Goal: Information Seeking & Learning: Learn about a topic

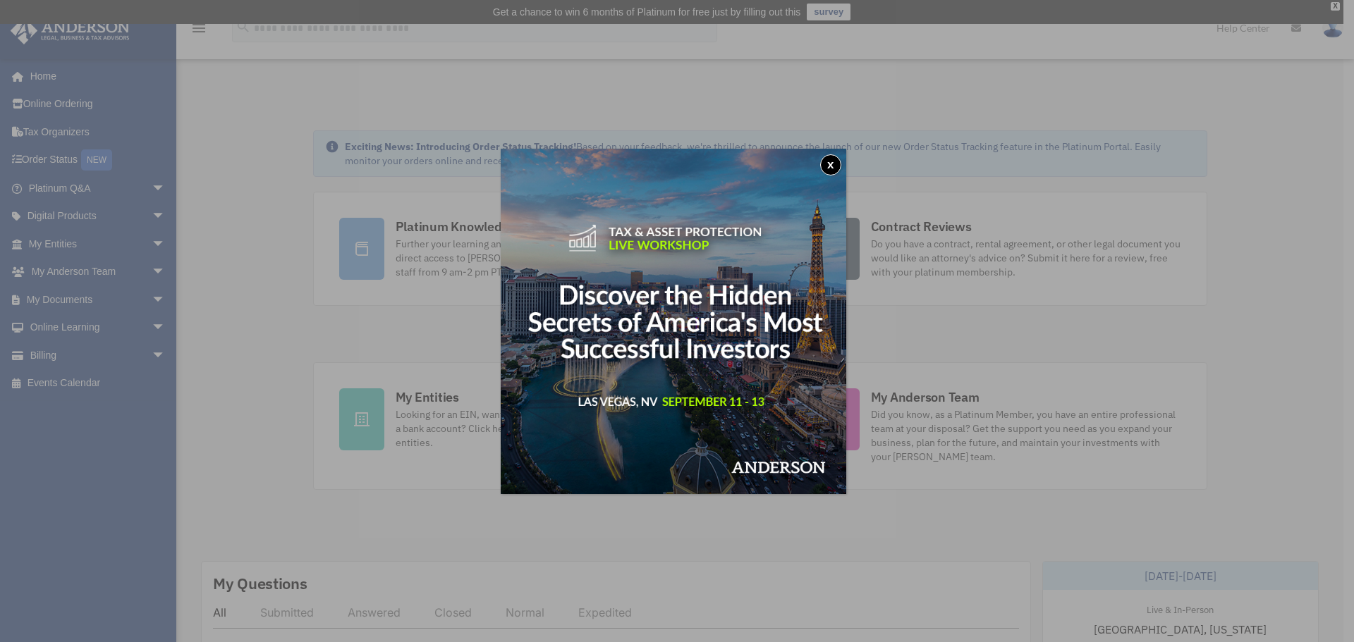
click at [830, 166] on button "x" at bounding box center [830, 164] width 21 height 21
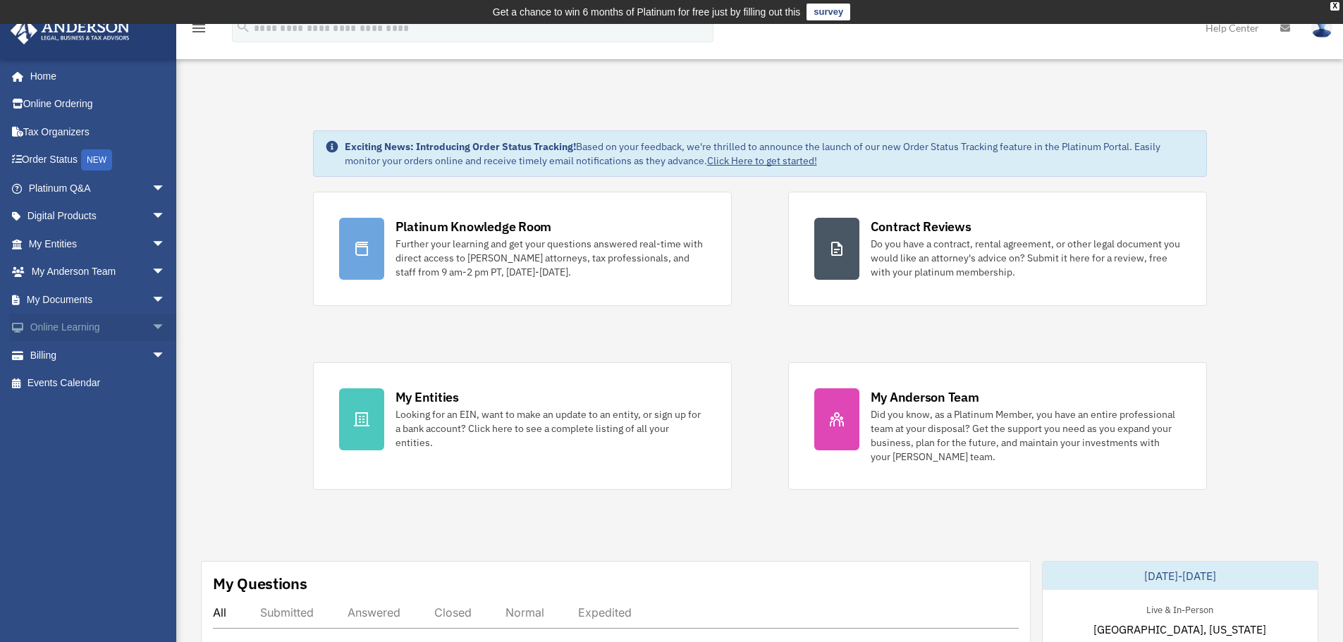
click at [152, 328] on span "arrow_drop_down" at bounding box center [166, 328] width 28 height 29
click at [65, 406] on link "Resources" at bounding box center [103, 411] width 167 height 28
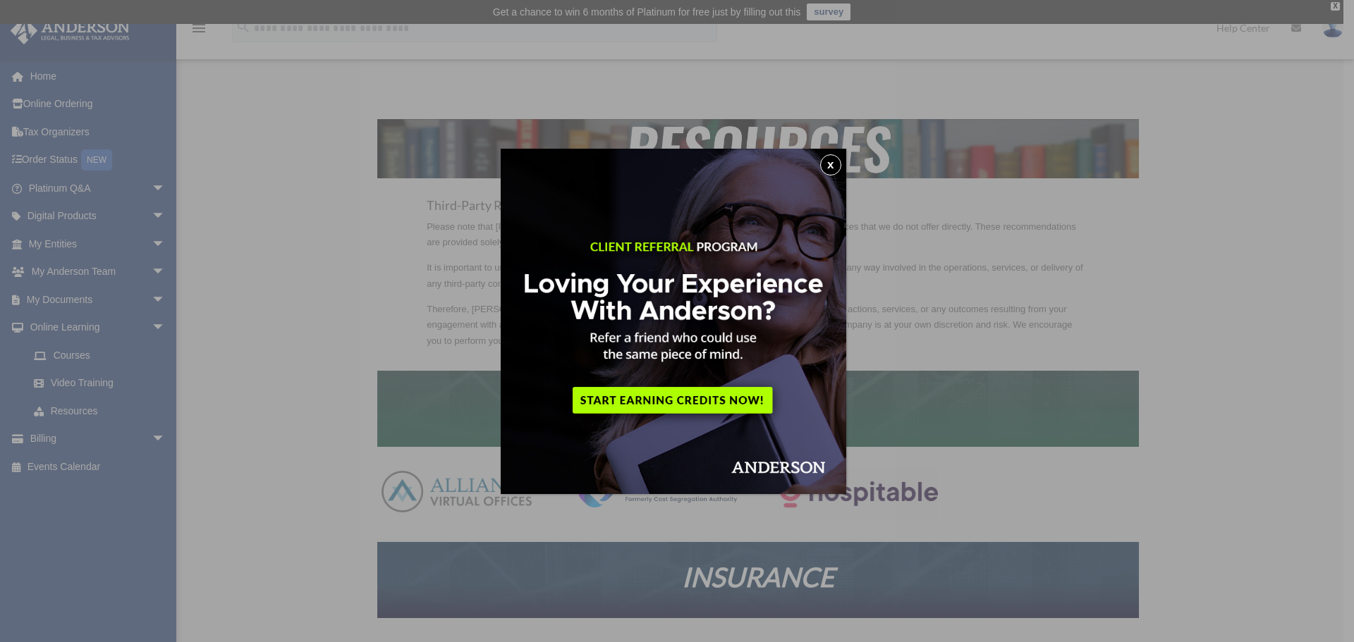
click at [828, 161] on button "x" at bounding box center [830, 164] width 21 height 21
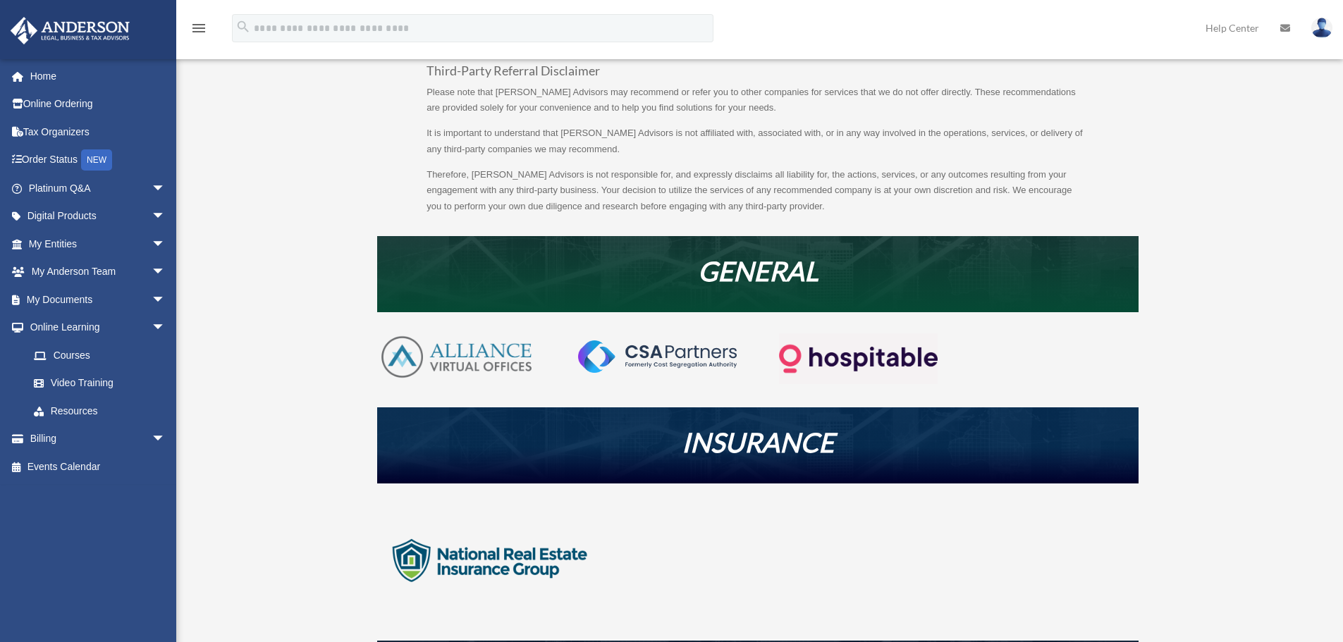
scroll to position [282, 0]
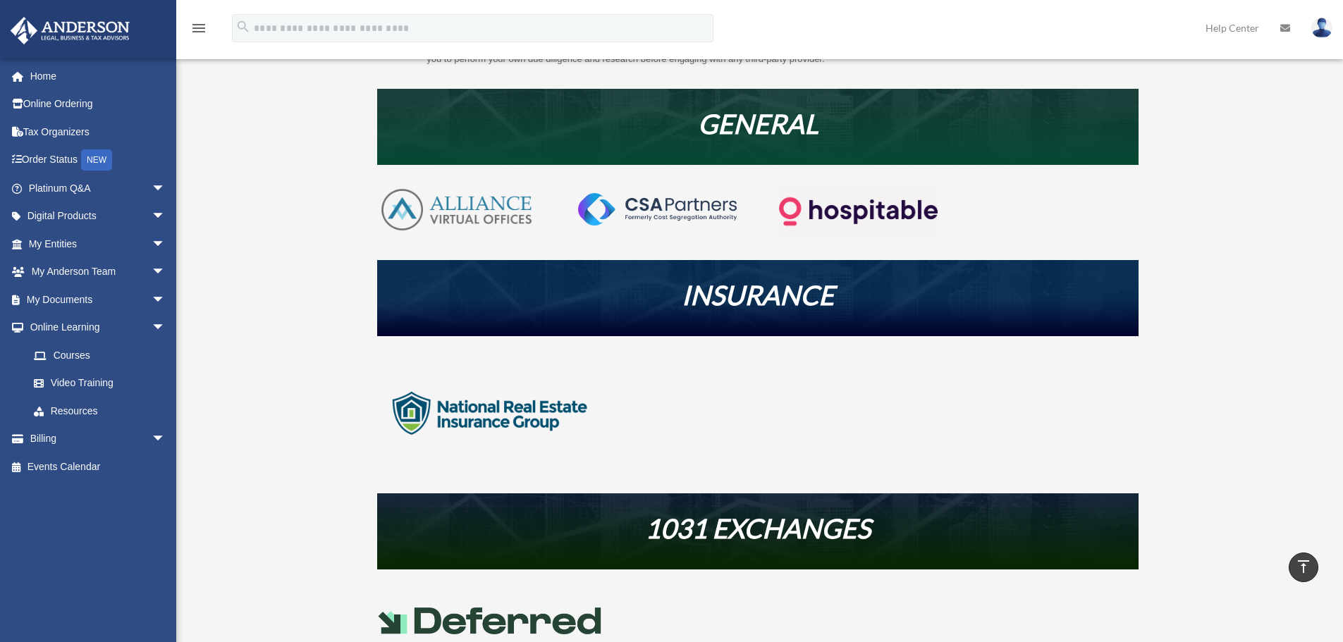
click at [842, 205] on img at bounding box center [858, 211] width 159 height 51
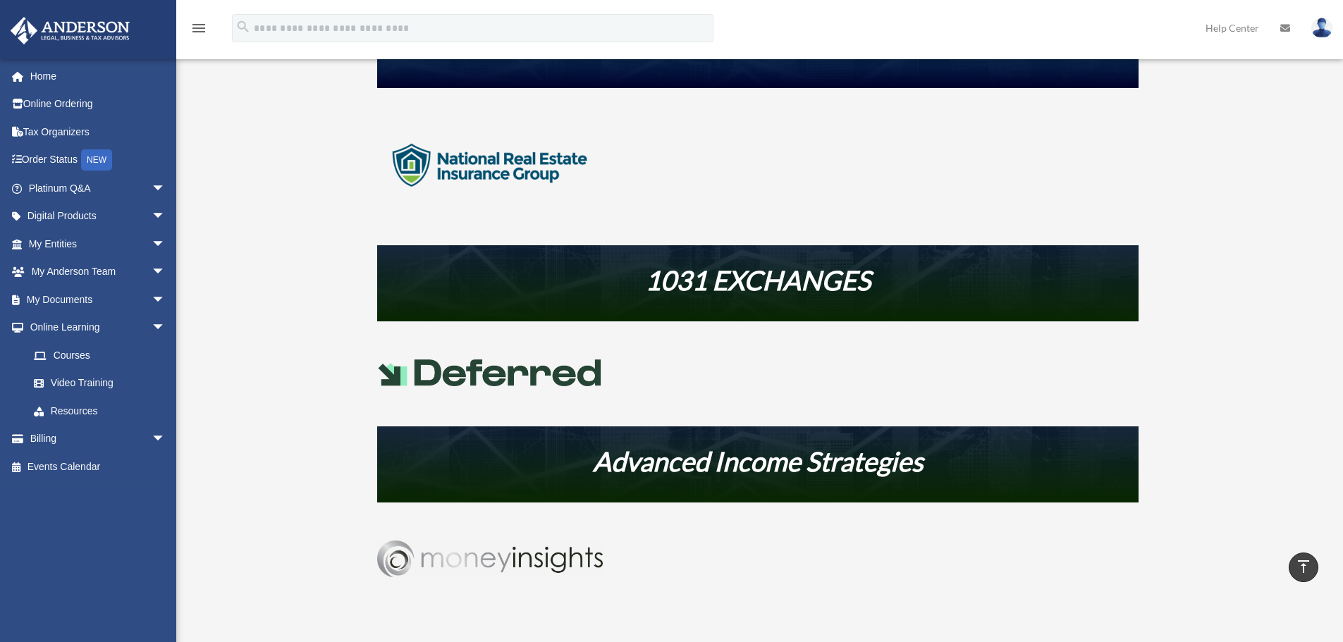
scroll to position [634, 0]
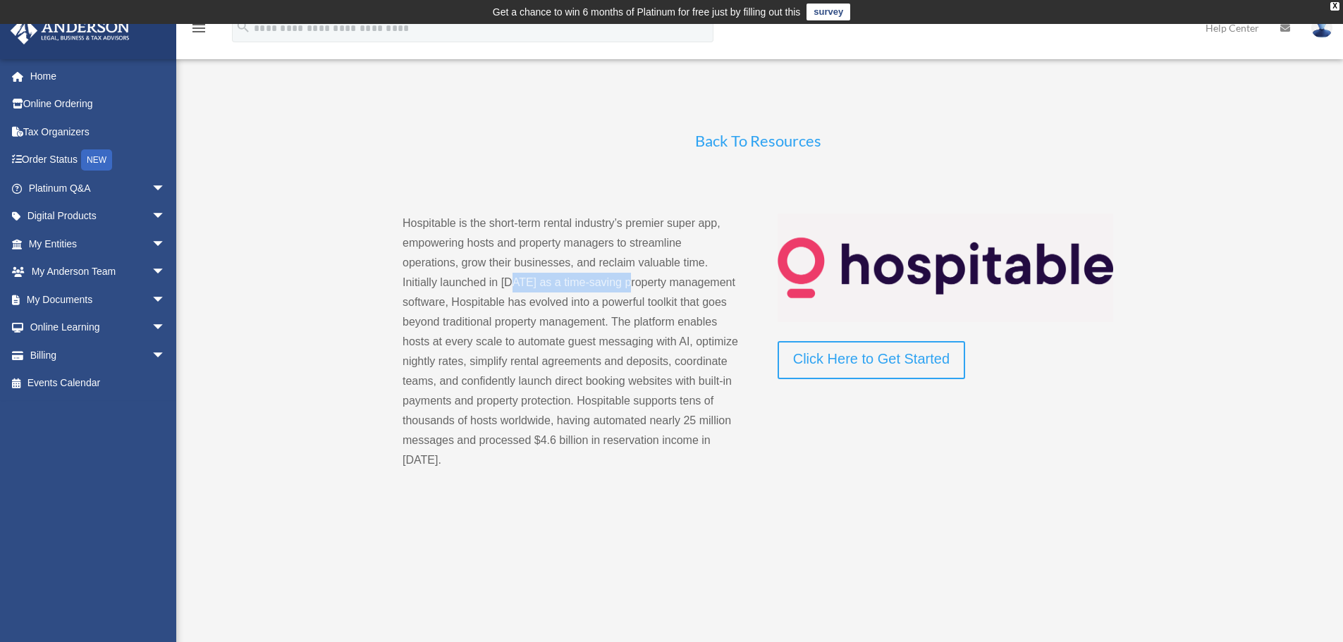
drag, startPoint x: 511, startPoint y: 284, endPoint x: 630, endPoint y: 281, distance: 119.2
click at [630, 281] on span "Hospitable is the short-term rental industry’s premier super app, empowering ho…" at bounding box center [571, 341] width 336 height 249
click at [530, 347] on span "Hospitable is the short-term rental industry’s premier super app, empowering ho…" at bounding box center [571, 341] width 336 height 249
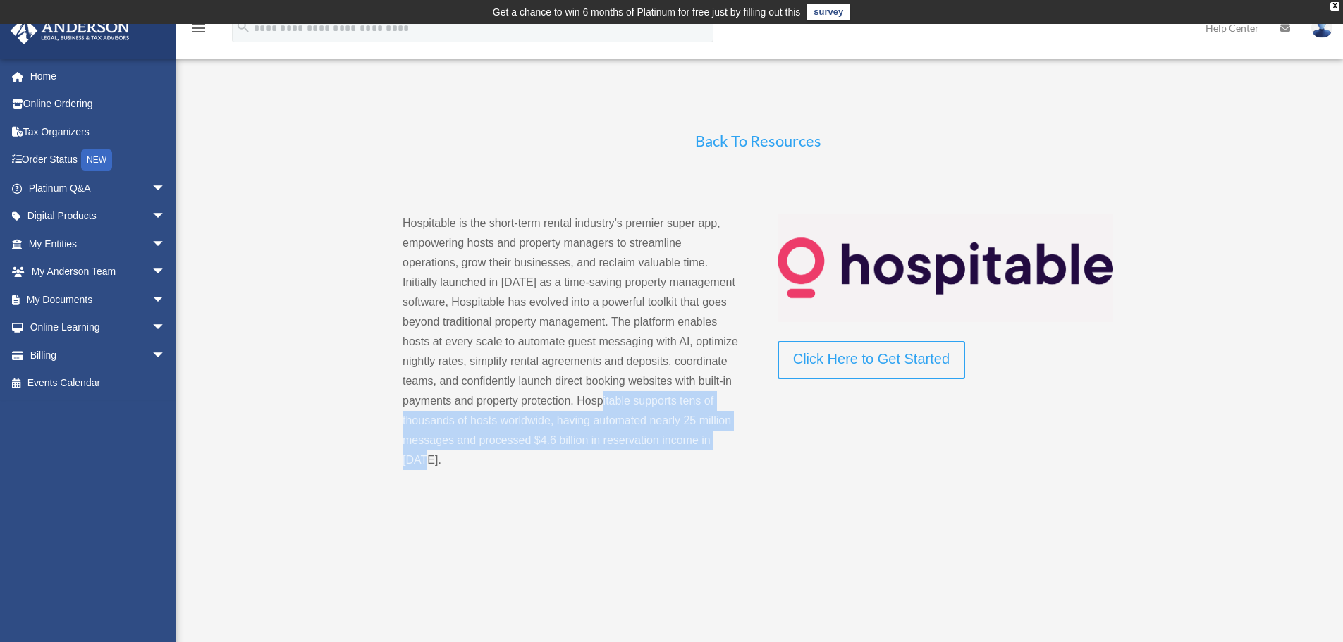
drag, startPoint x: 608, startPoint y: 399, endPoint x: 544, endPoint y: 454, distance: 84.5
click at [544, 454] on p "Hospitable is the short-term rental industry’s premier super app, empowering ho…" at bounding box center [571, 342] width 336 height 257
click at [770, 141] on link "Back To Resources" at bounding box center [758, 144] width 126 height 26
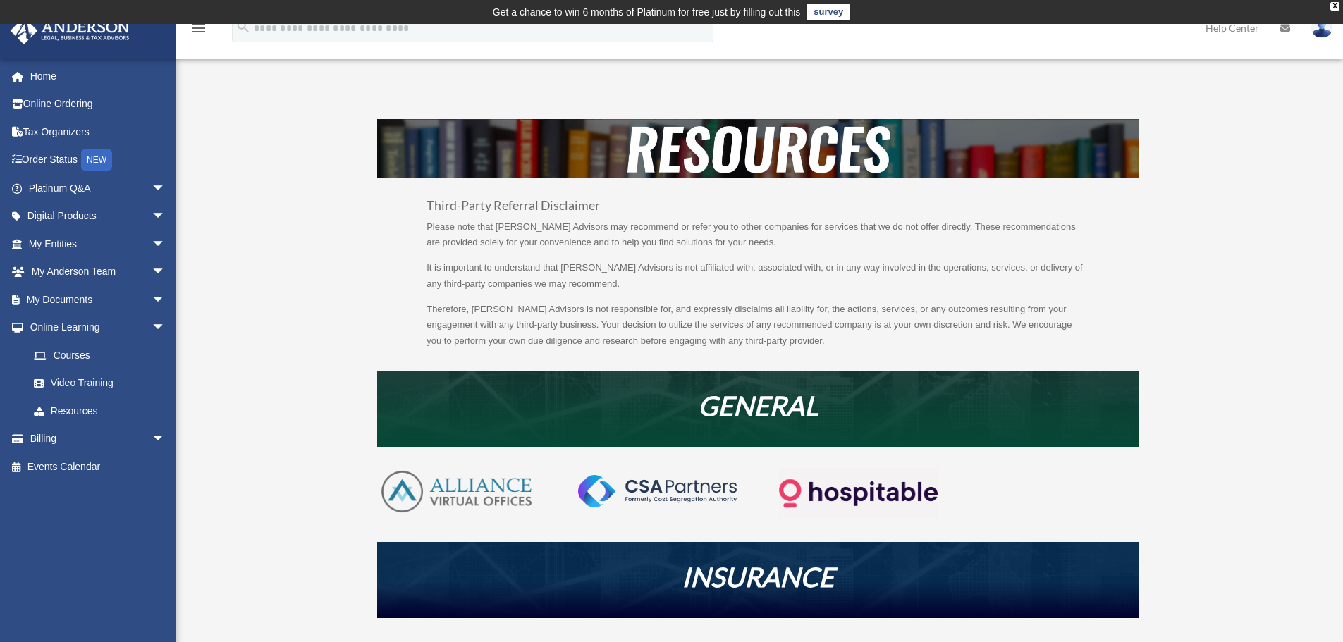
click at [677, 506] on img at bounding box center [657, 491] width 159 height 32
click at [839, 488] on img at bounding box center [858, 493] width 159 height 51
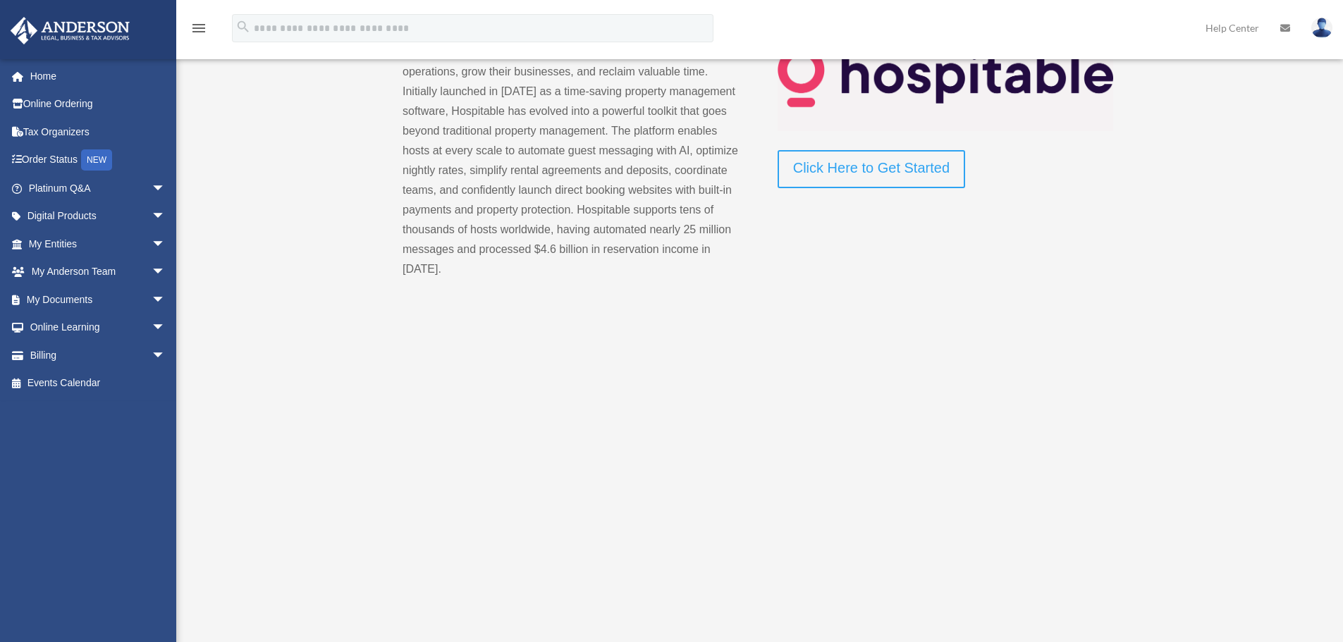
scroll to position [493, 0]
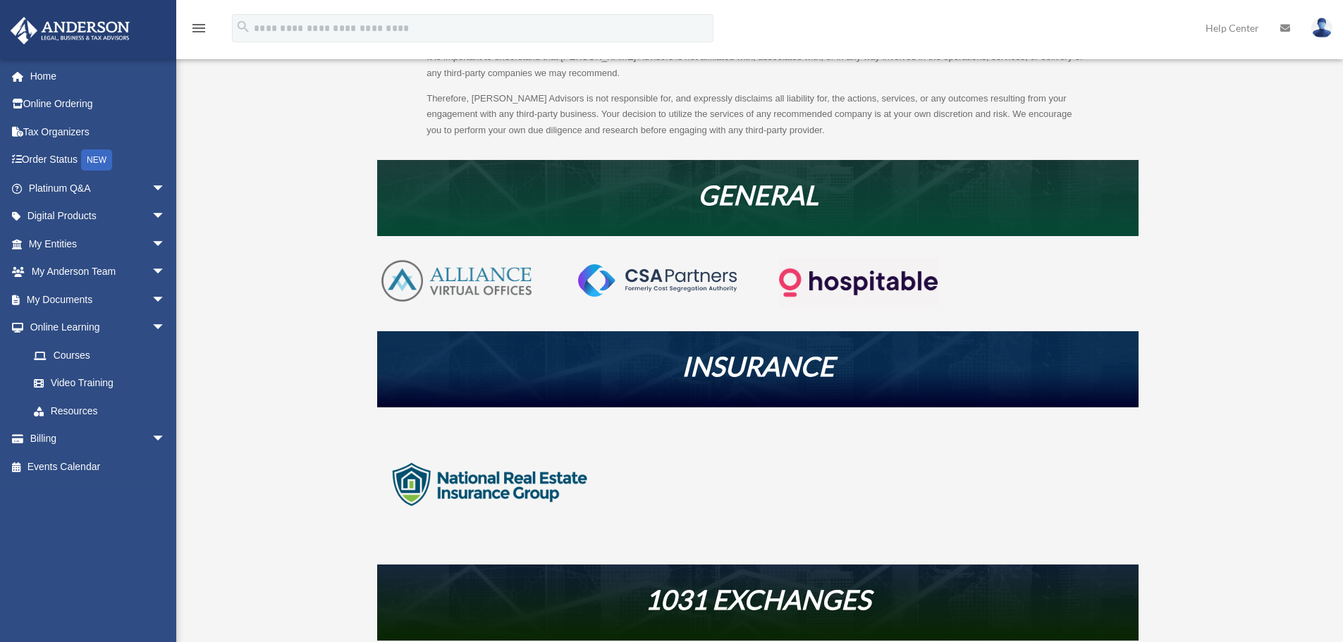
scroll to position [211, 0]
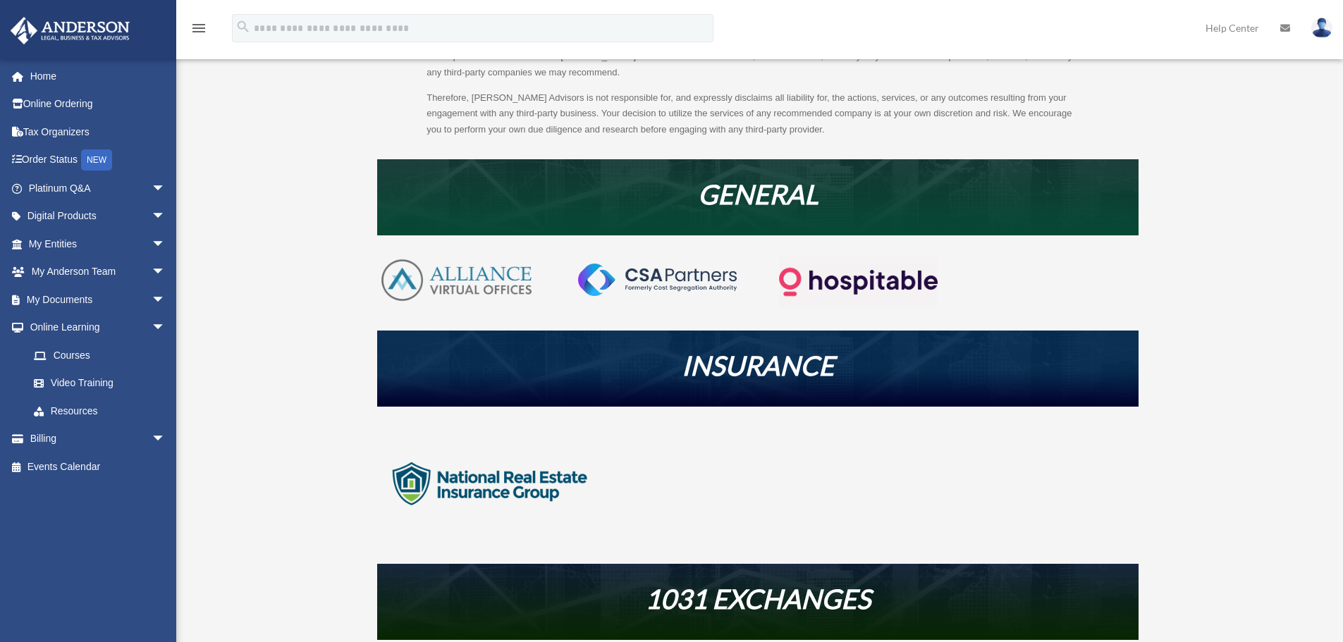
click at [434, 289] on img at bounding box center [456, 281] width 159 height 48
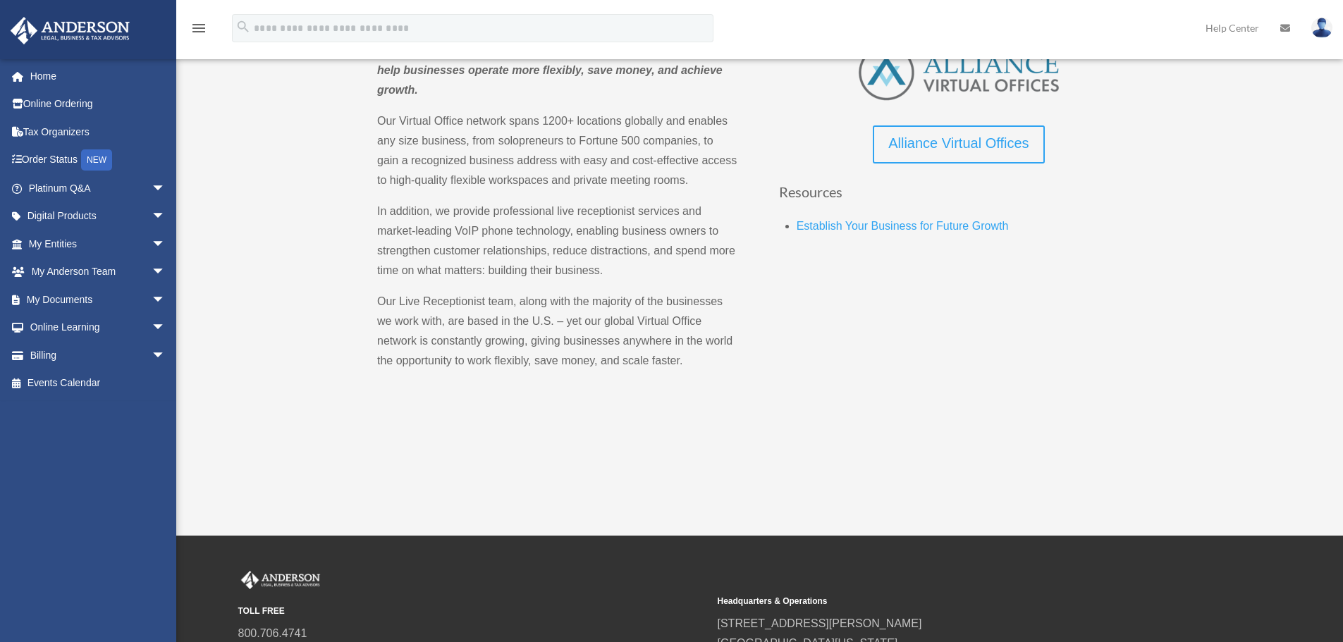
scroll to position [235, 0]
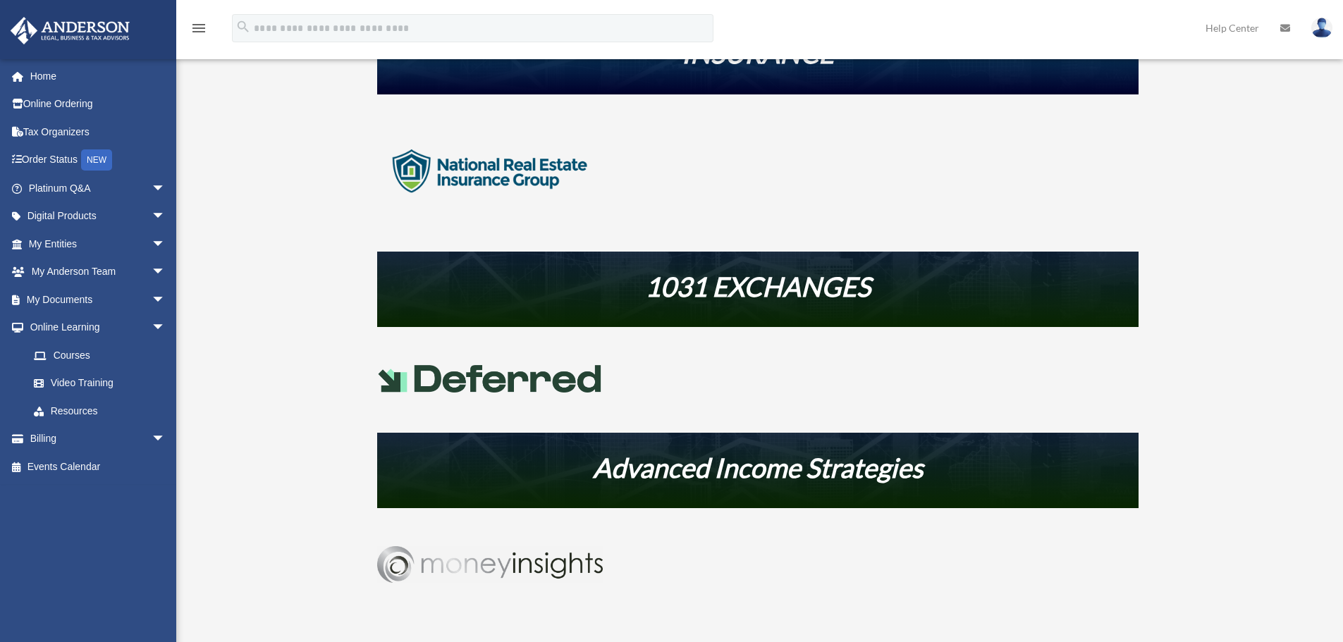
scroll to position [517, 0]
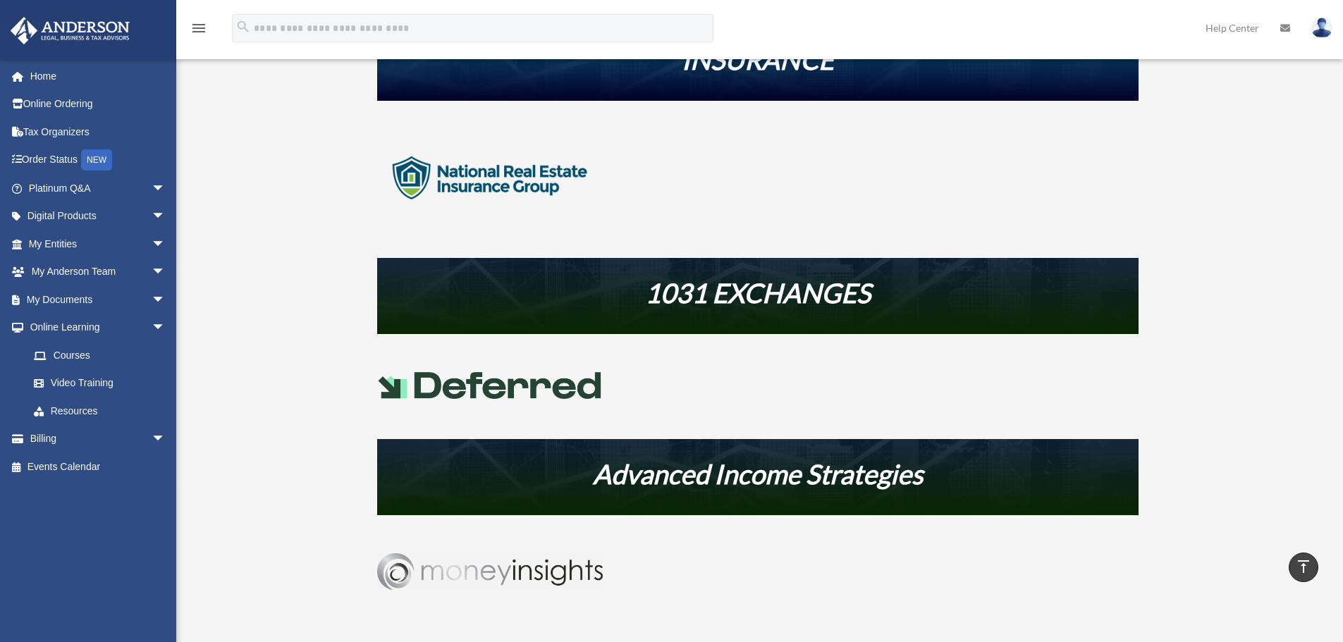
click at [543, 388] on img at bounding box center [490, 385] width 226 height 27
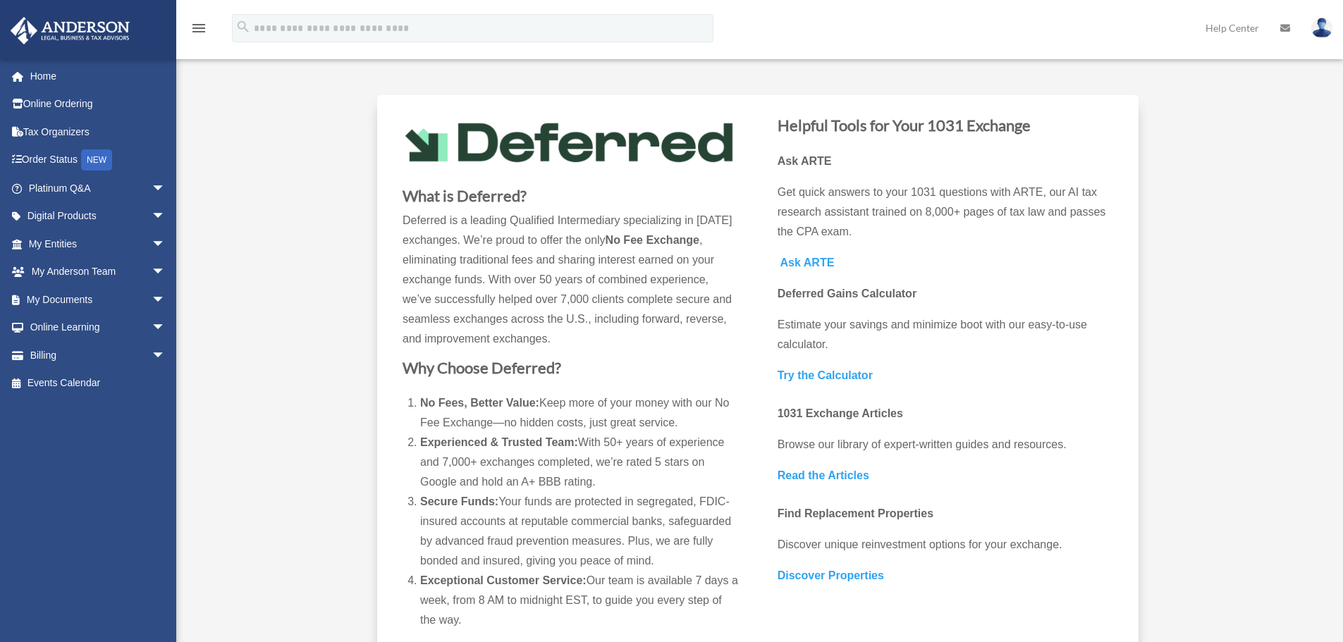
scroll to position [70, 0]
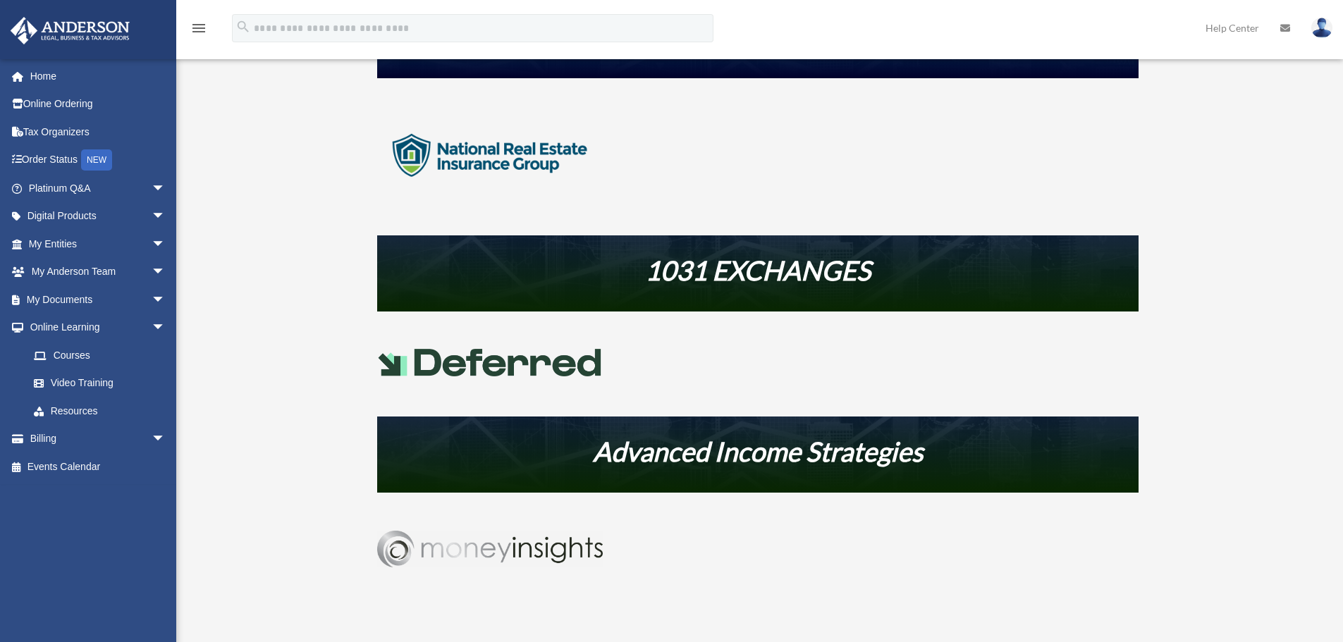
click at [552, 548] on img at bounding box center [490, 549] width 226 height 37
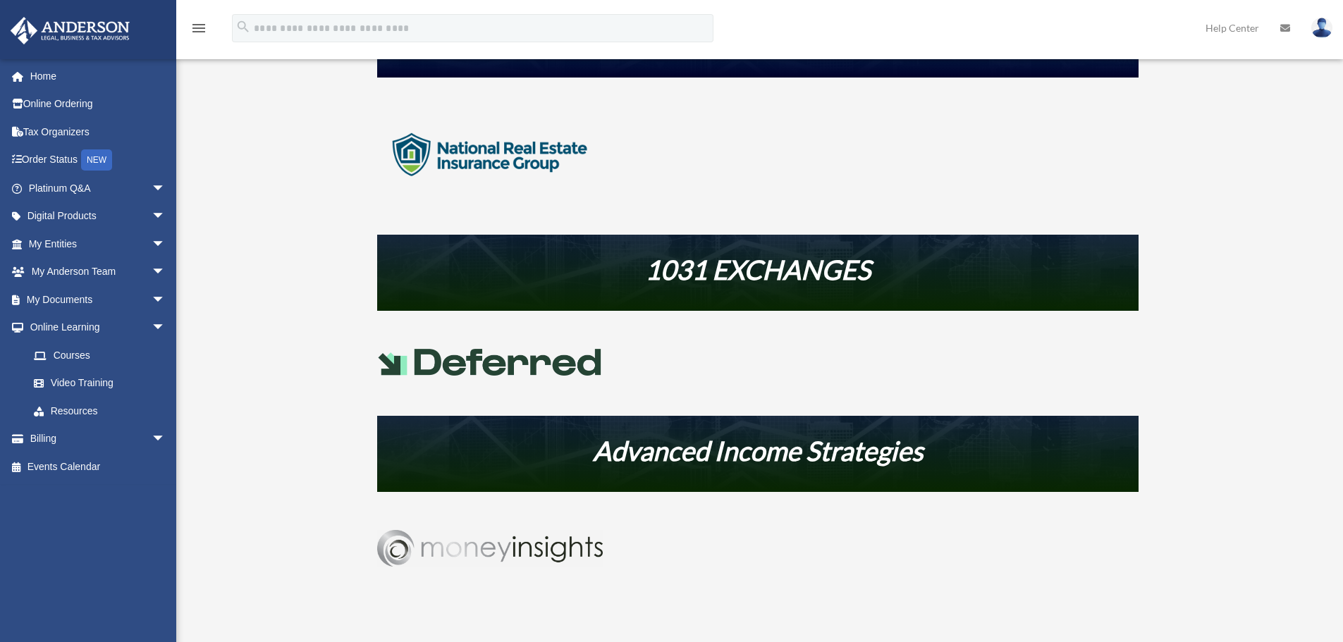
scroll to position [541, 0]
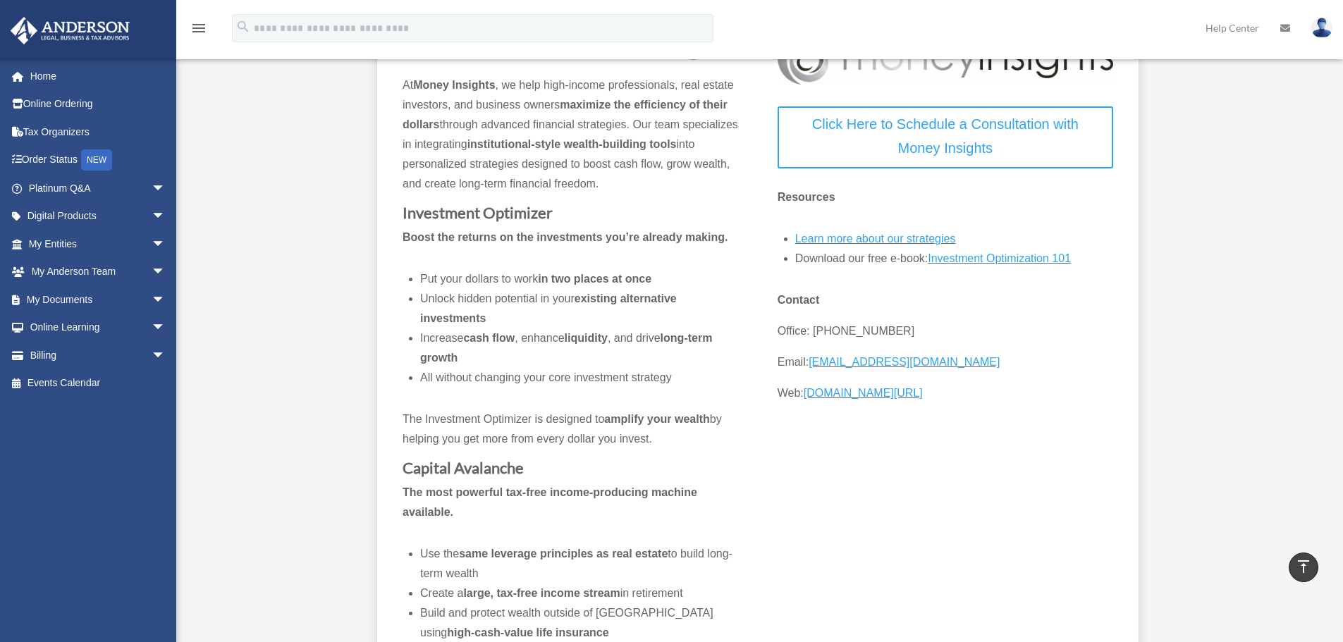
scroll to position [141, 0]
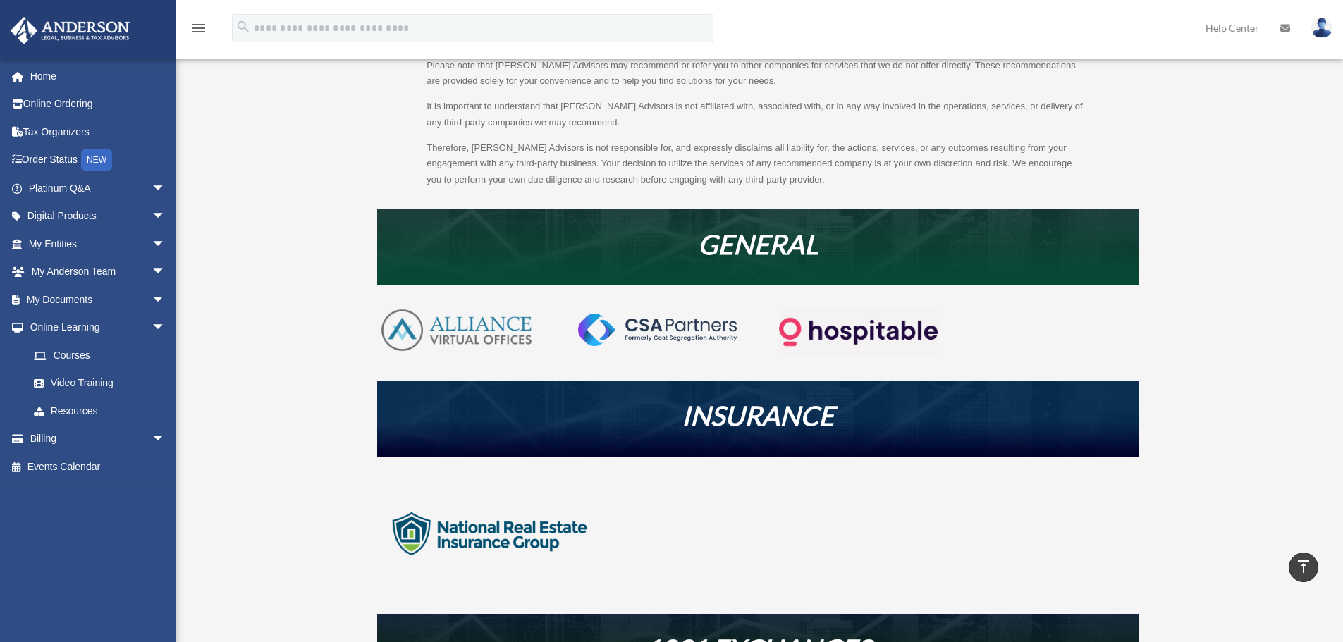
scroll to position [142, 0]
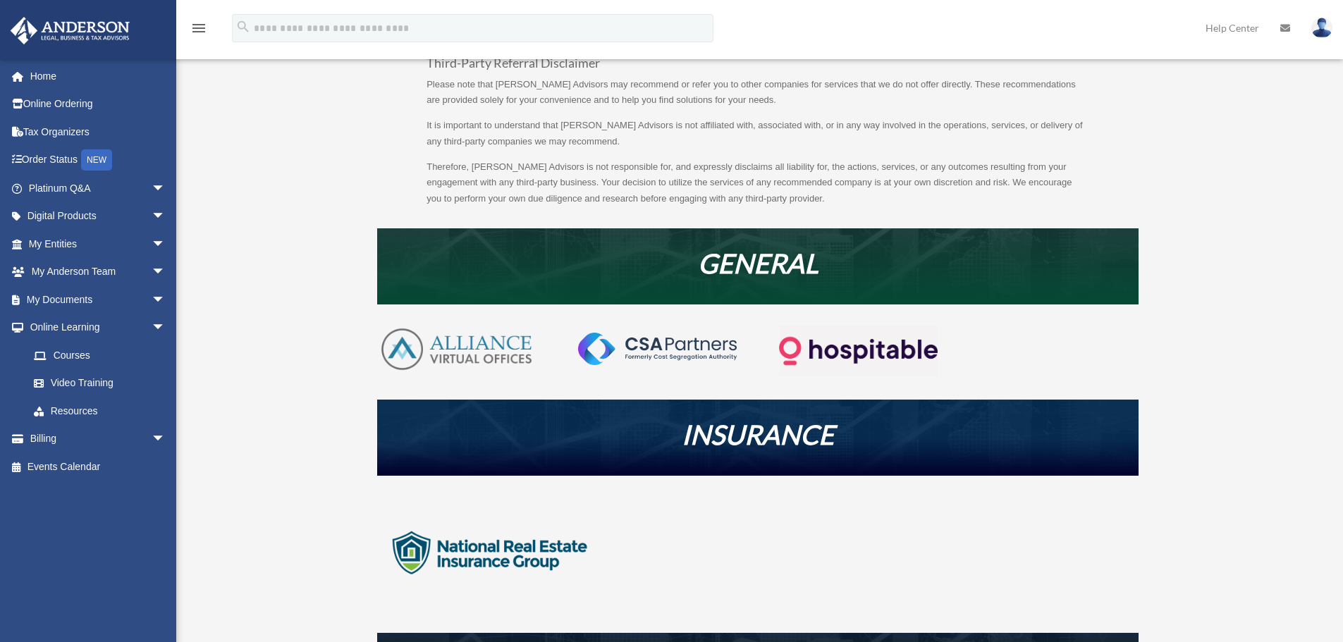
click at [833, 346] on img at bounding box center [858, 351] width 159 height 51
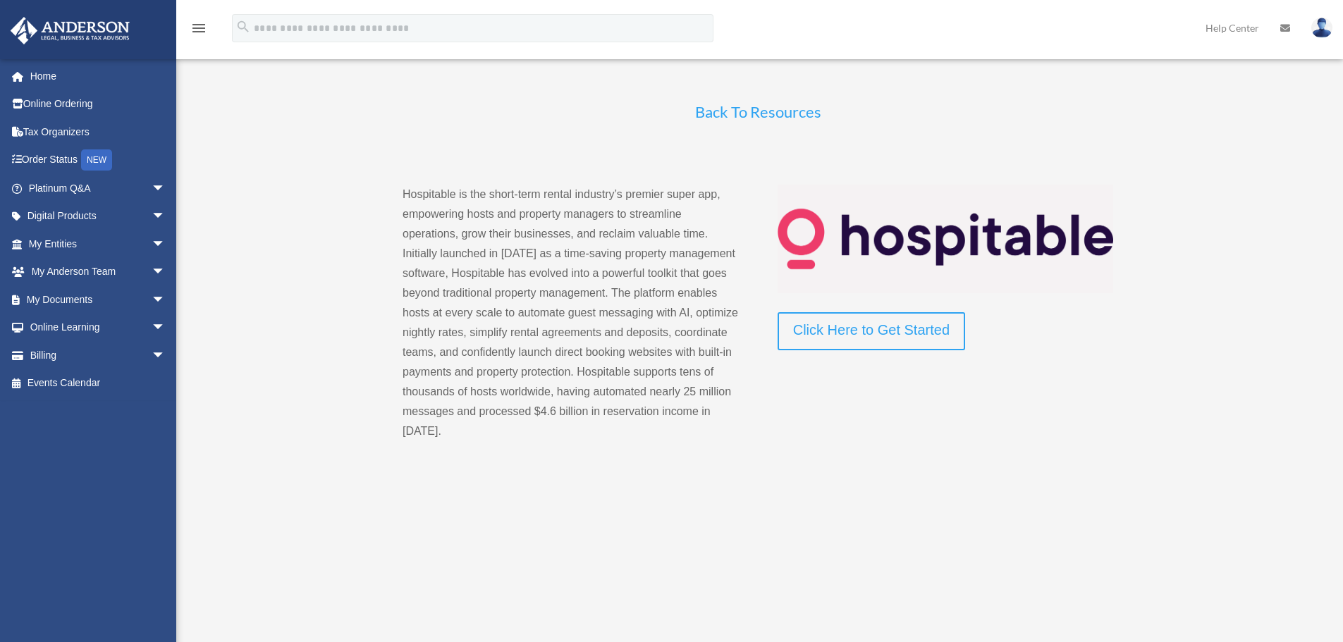
scroll to position [24, 0]
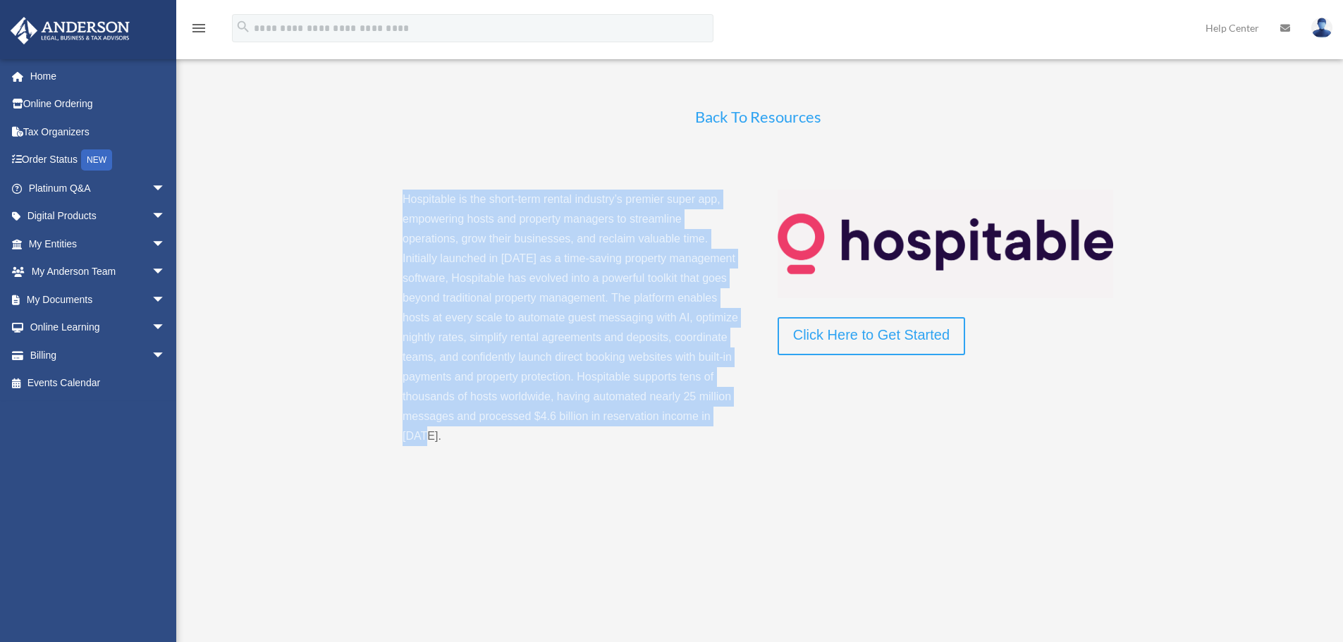
drag, startPoint x: 483, startPoint y: 428, endPoint x: 396, endPoint y: 197, distance: 246.3
click at [396, 197] on div "Hospitable is the short-term rental industry’s premier super app, empowering ho…" at bounding box center [757, 318] width 761 height 302
copy span "Hospitable is the short-term rental industry’s premier super app, empowering ho…"
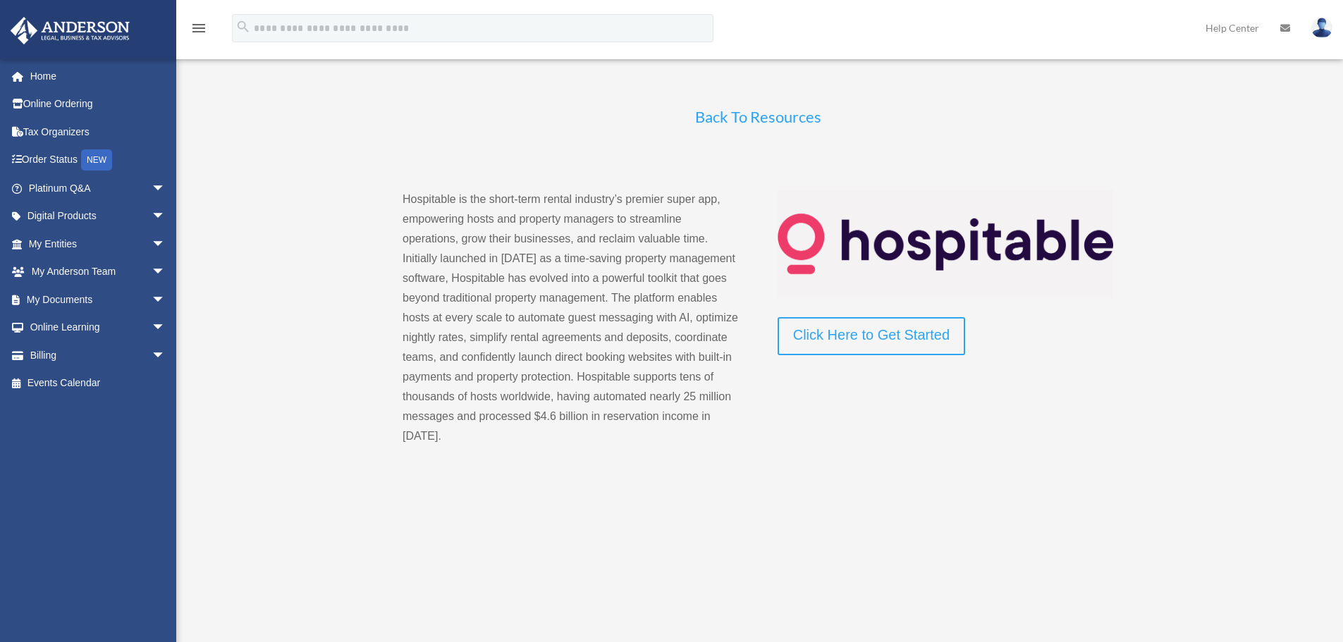
click at [570, 152] on div "Back To Resources" at bounding box center [757, 131] width 761 height 72
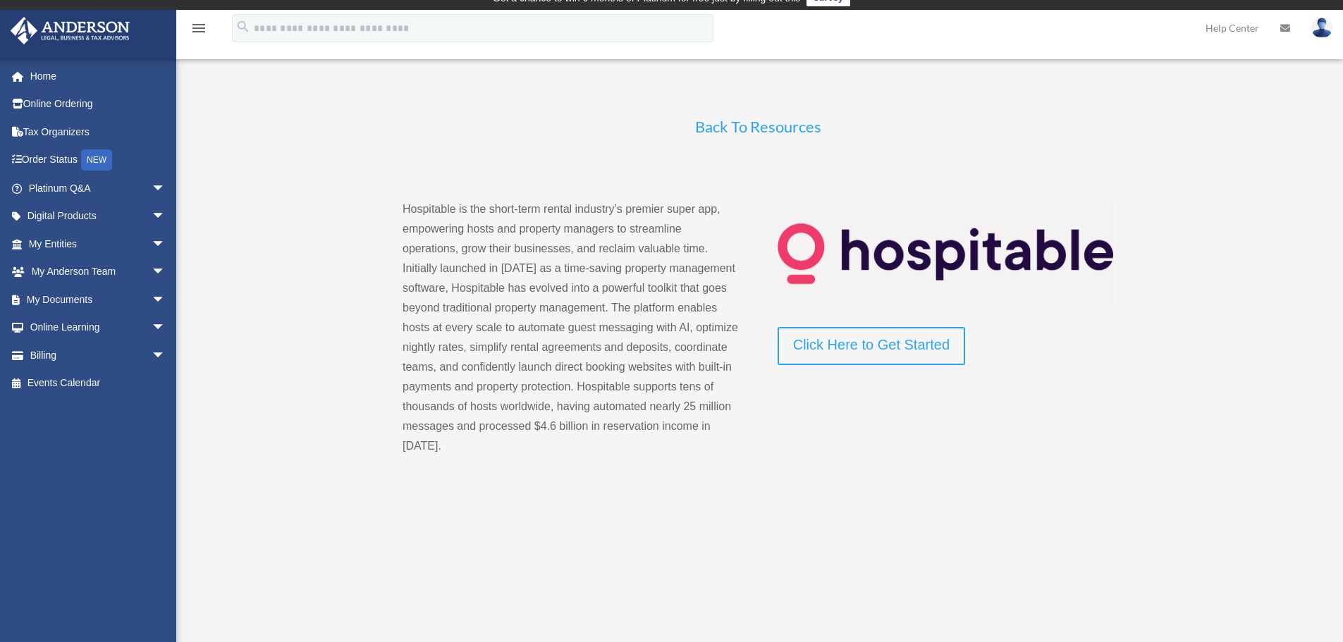
scroll to position [0, 0]
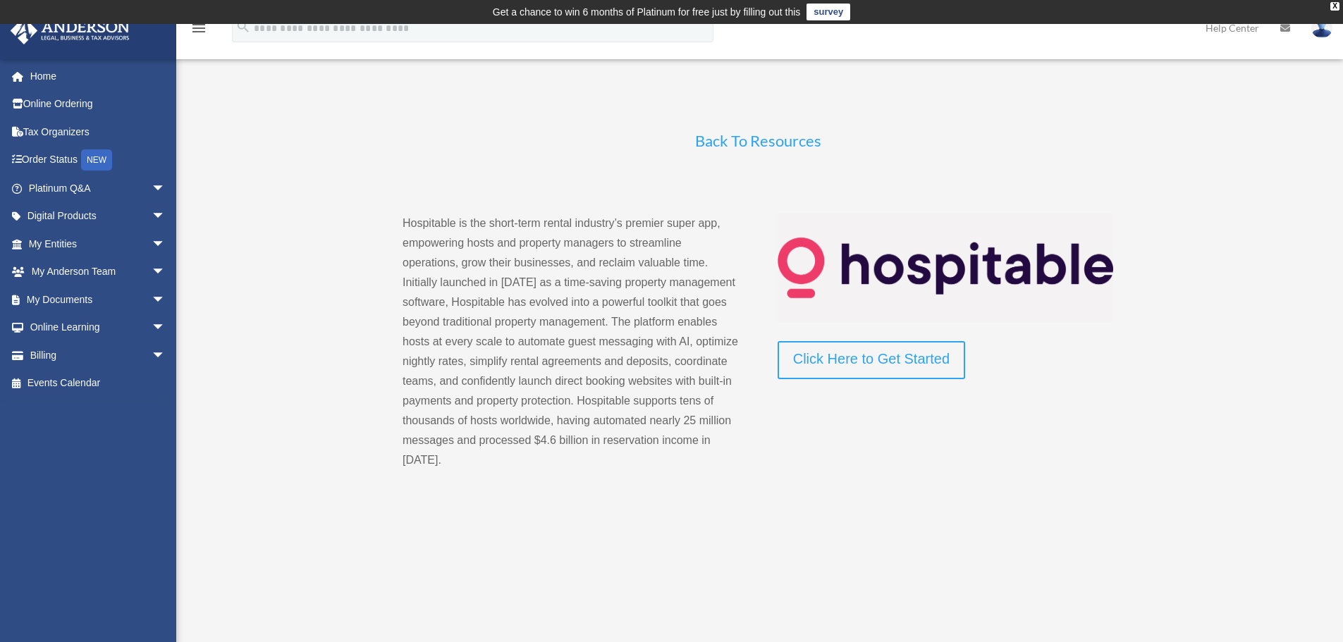
click at [759, 134] on link "Back To Resources" at bounding box center [758, 144] width 126 height 26
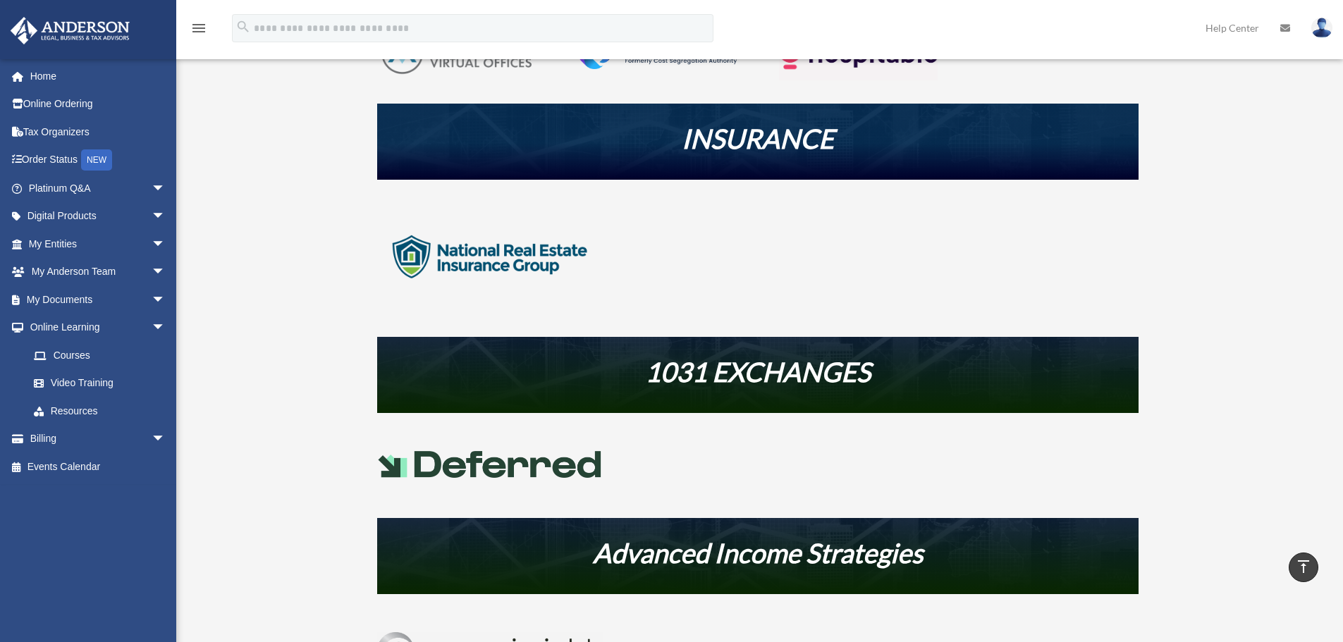
scroll to position [517, 0]
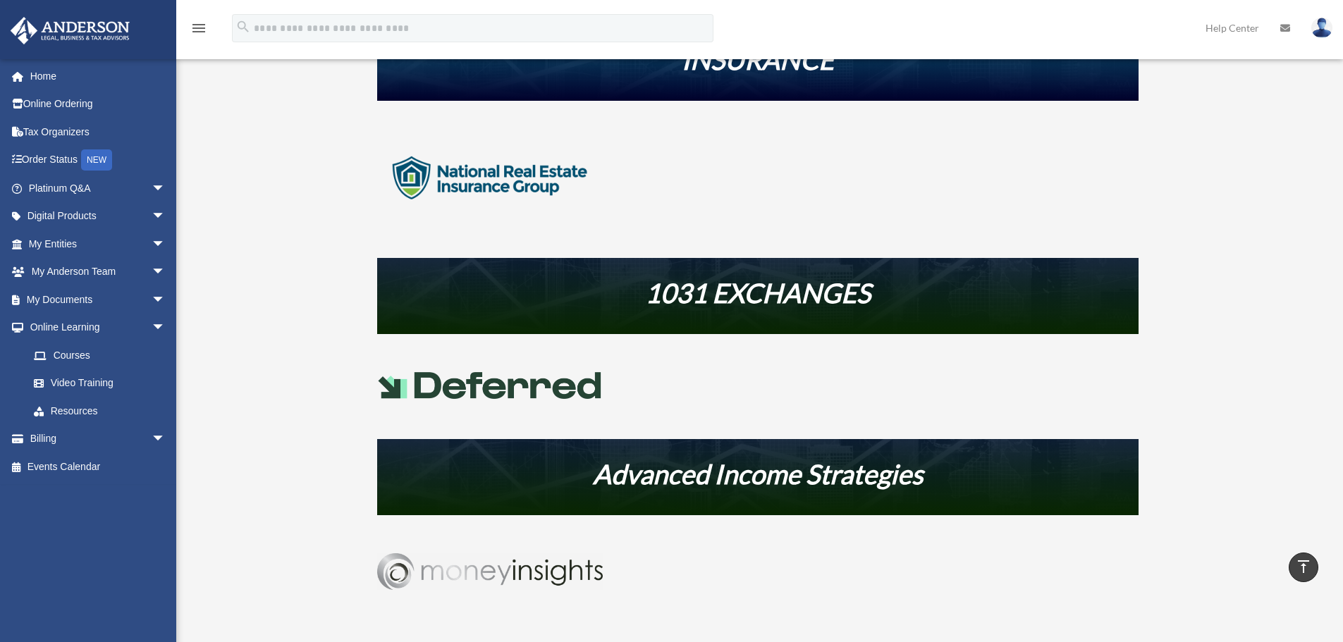
click at [529, 395] on img at bounding box center [490, 385] width 226 height 27
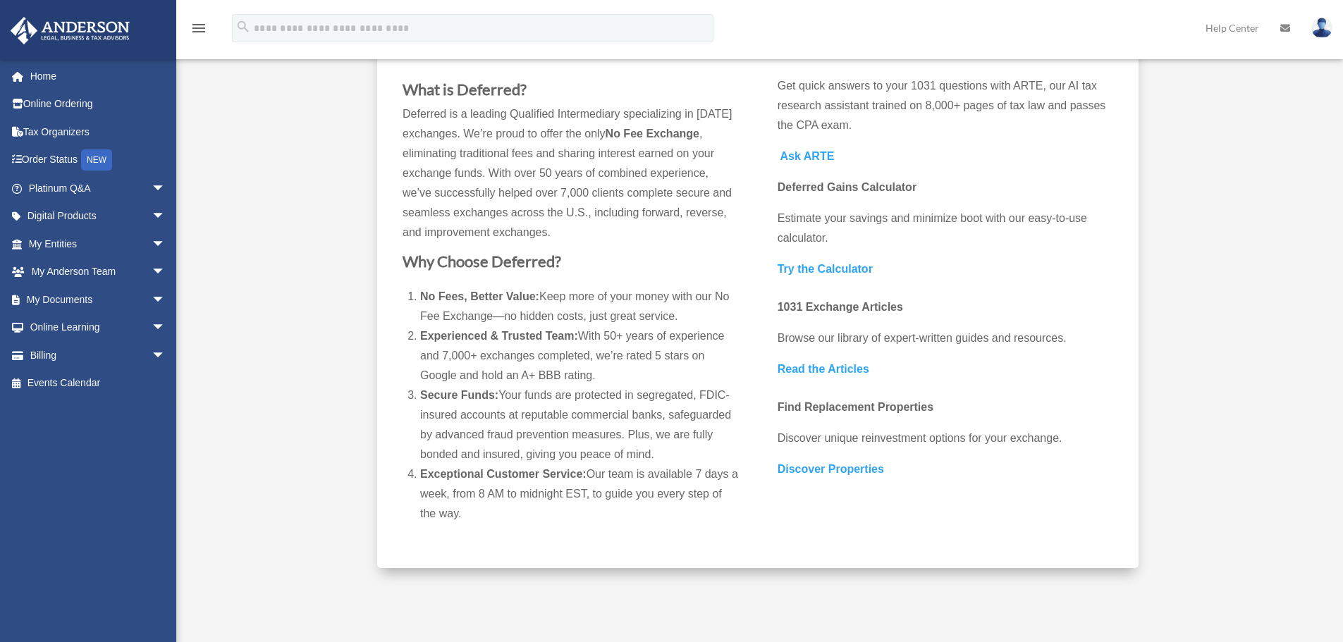
scroll to position [505, 0]
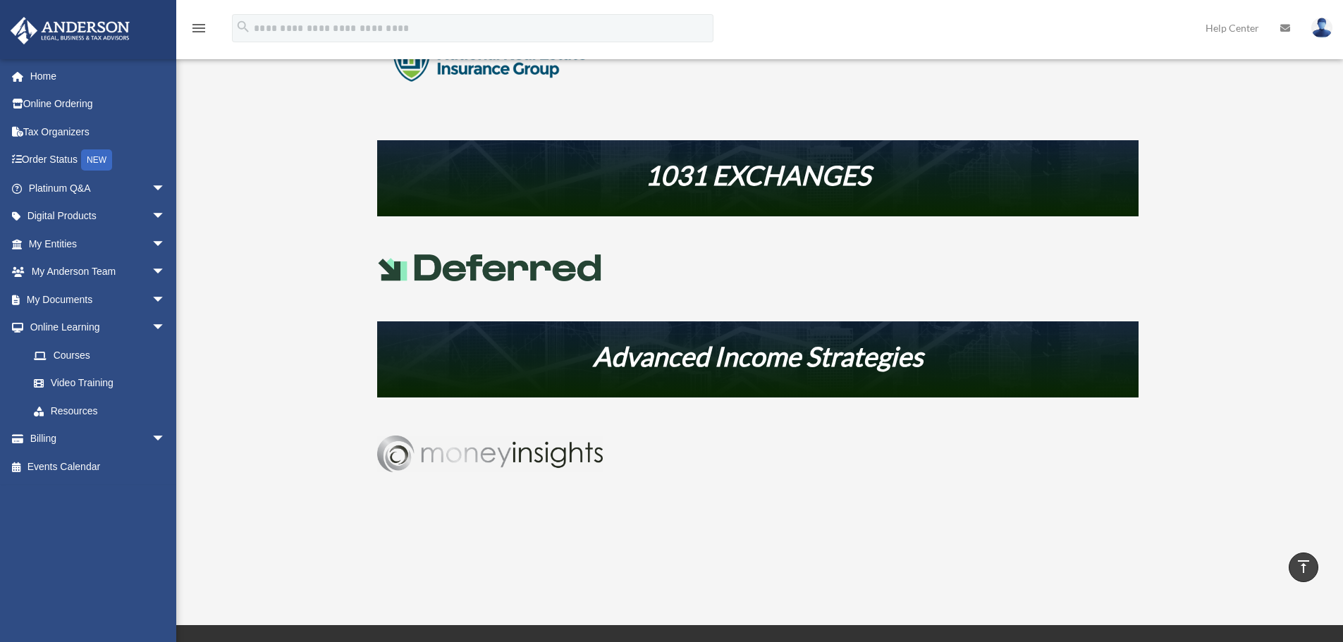
scroll to position [471, 0]
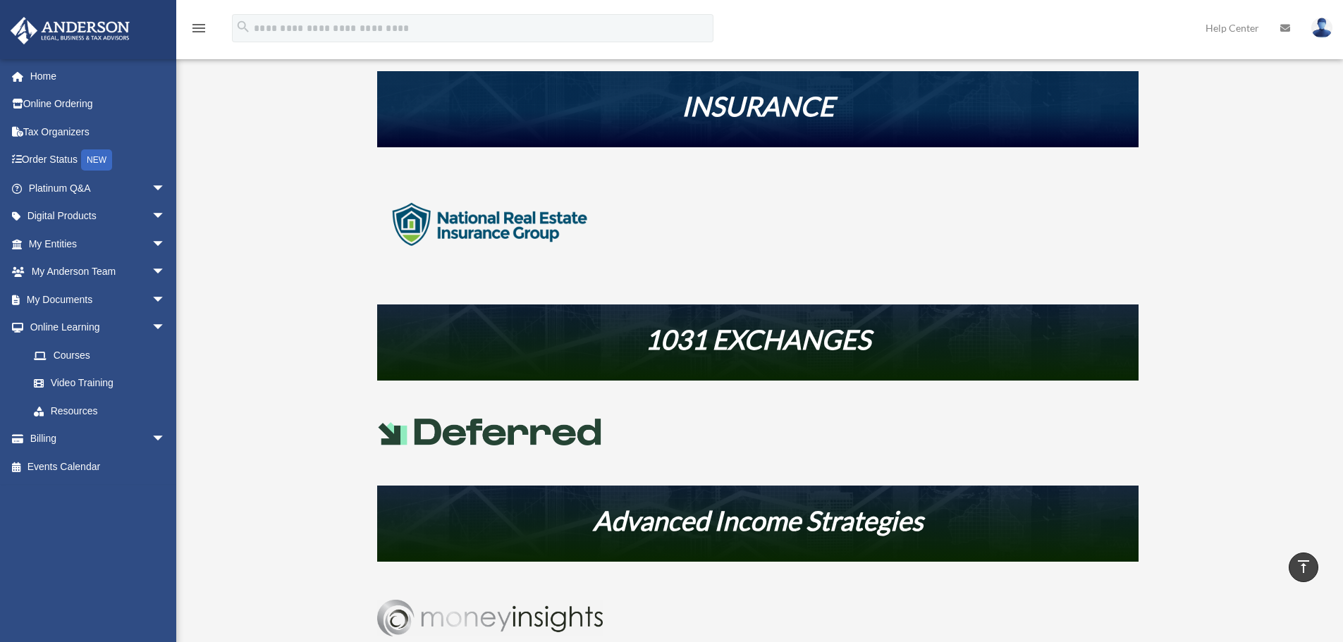
click at [503, 237] on img at bounding box center [490, 224] width 226 height 113
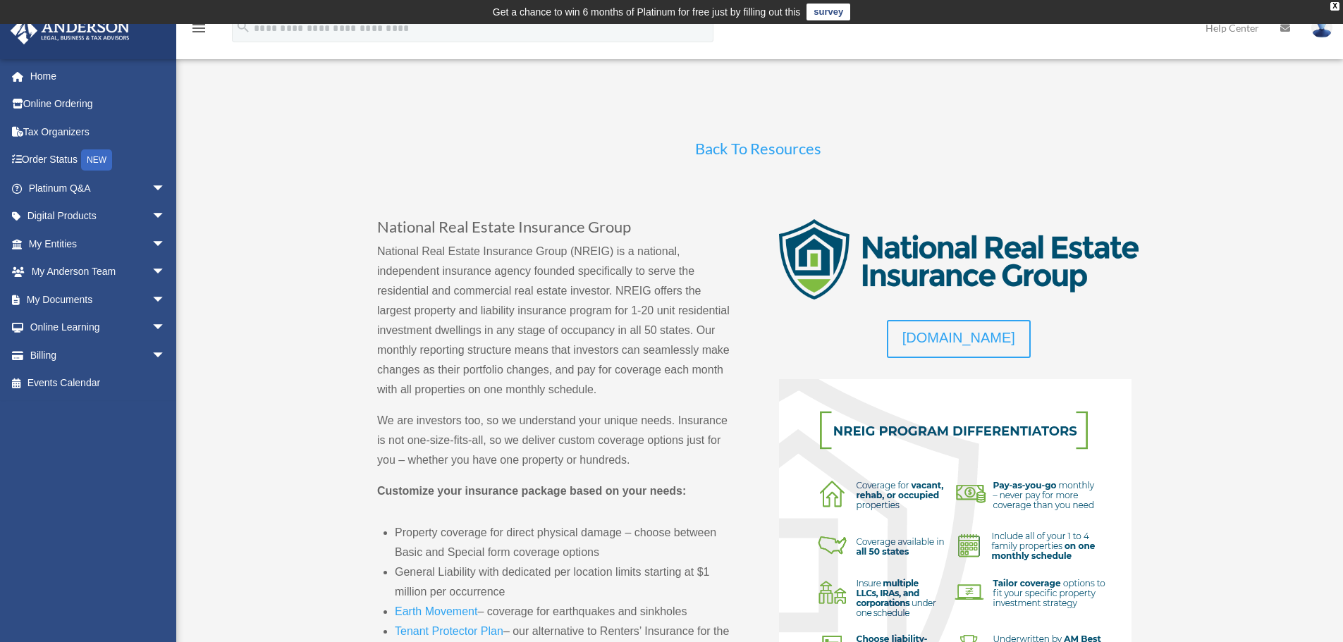
click at [780, 145] on link "Back To Resources" at bounding box center [758, 152] width 126 height 26
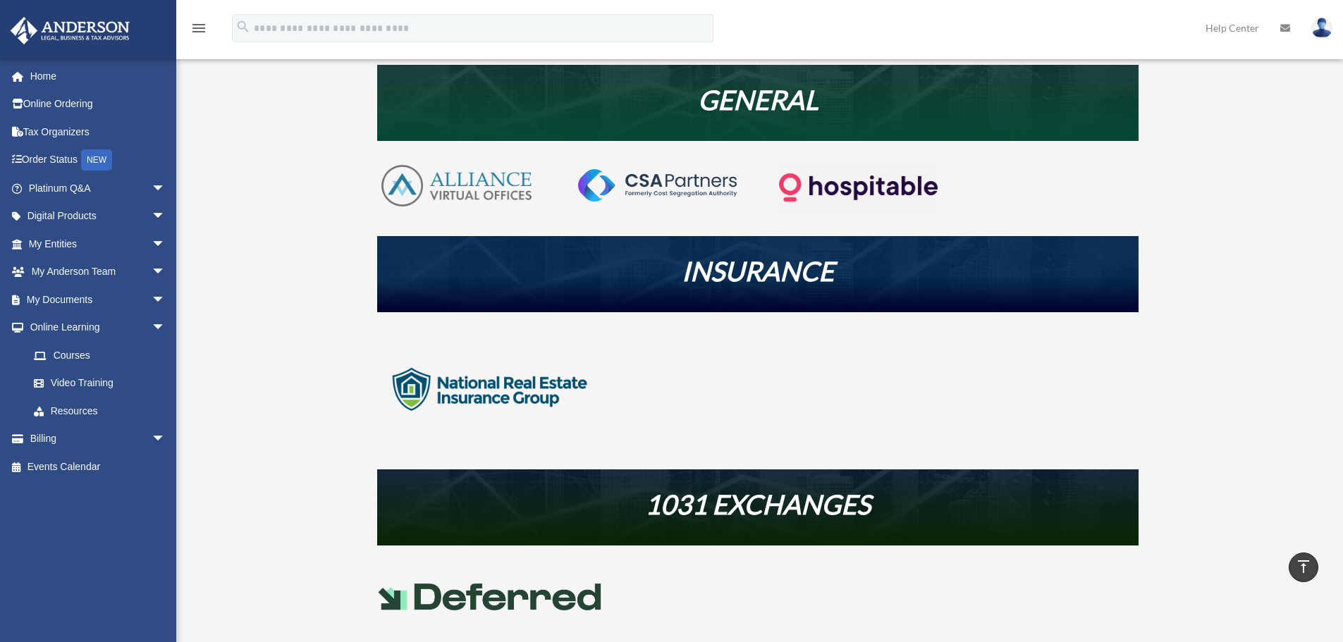
scroll to position [376, 0]
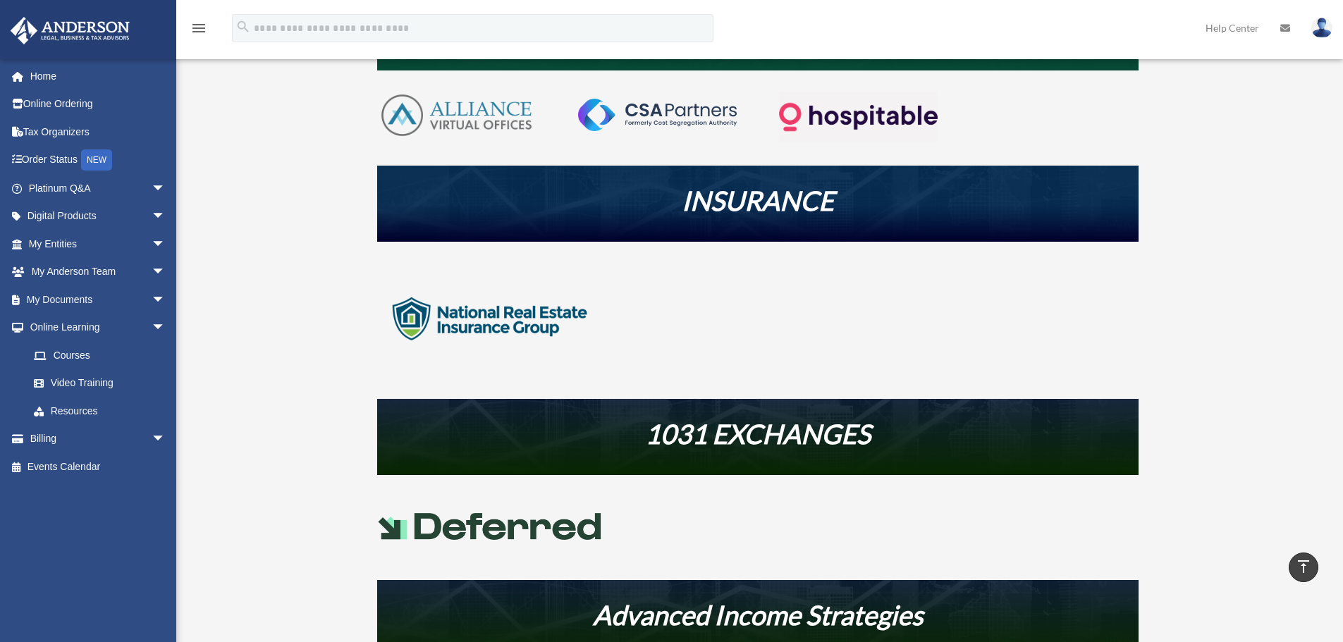
click at [492, 515] on img at bounding box center [490, 526] width 226 height 27
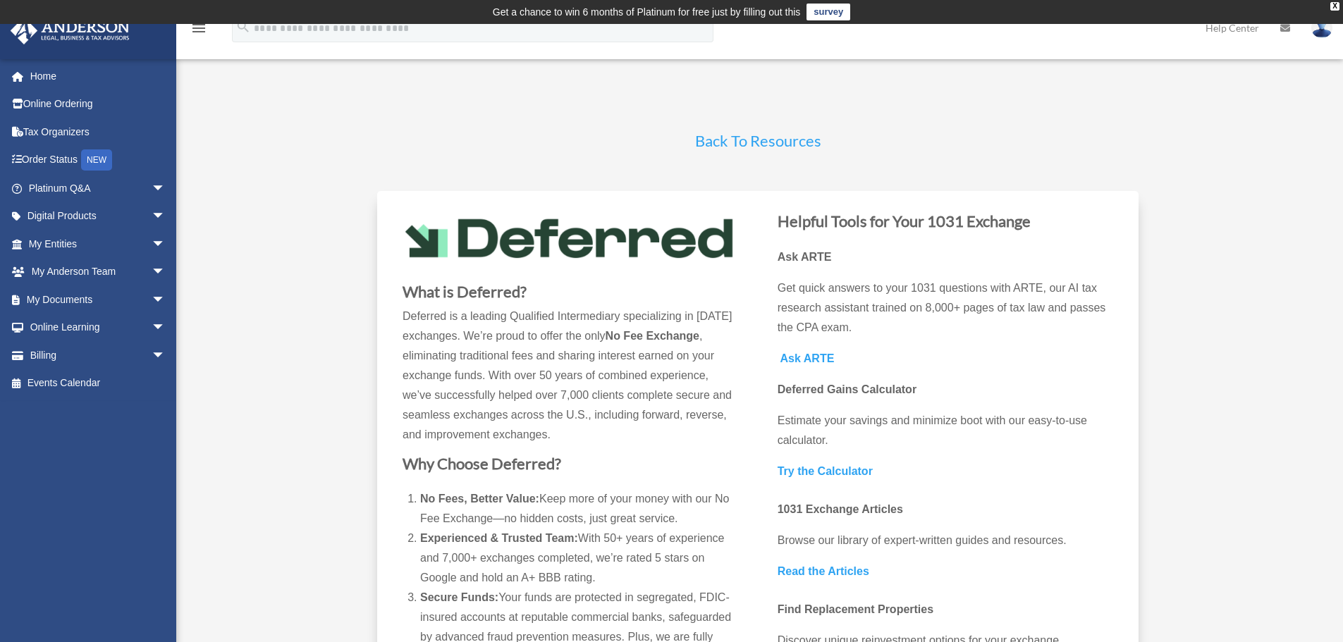
click at [778, 140] on link "Back To Resources" at bounding box center [758, 144] width 126 height 26
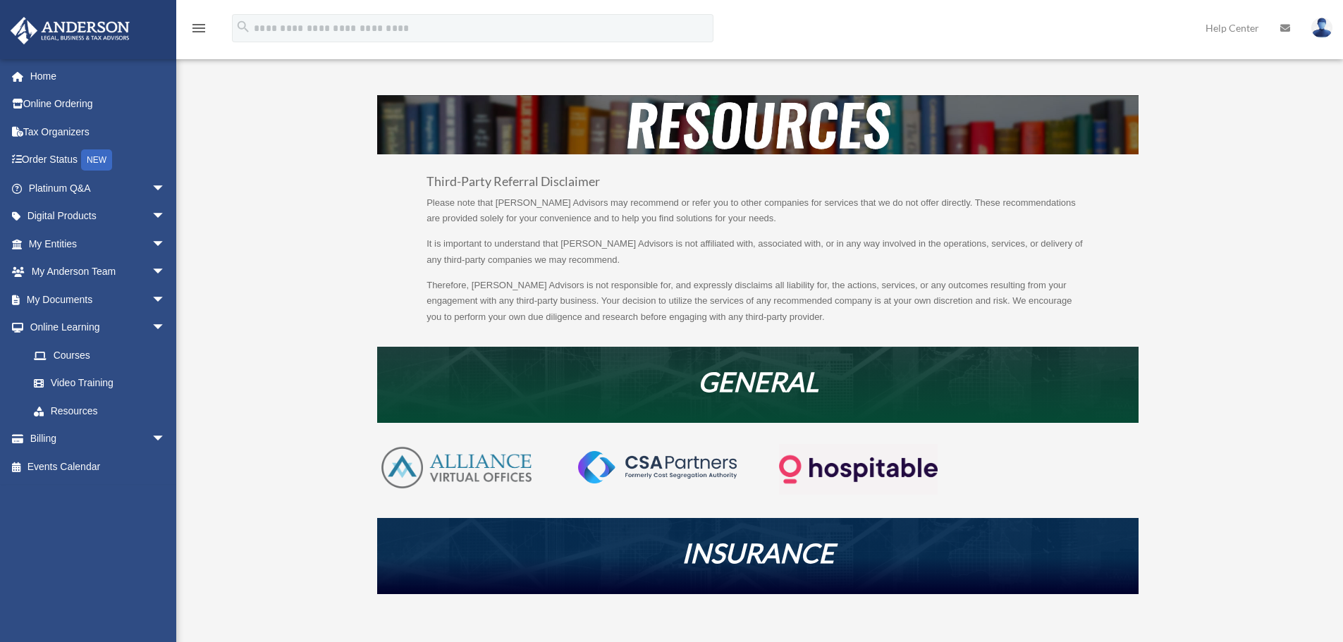
click at [835, 461] on img at bounding box center [858, 469] width 159 height 51
